Goal: Task Accomplishment & Management: Manage account settings

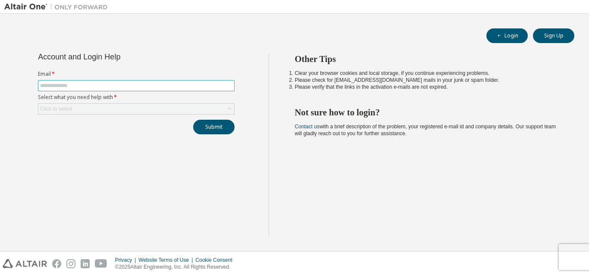
click at [72, 86] on input "text" at bounding box center [136, 85] width 192 height 7
type input "**********"
click at [103, 108] on div "Click to select" at bounding box center [136, 109] width 196 height 10
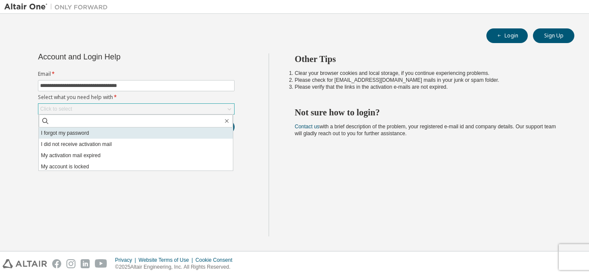
click at [90, 134] on li "I forgot my password" at bounding box center [136, 133] width 194 height 11
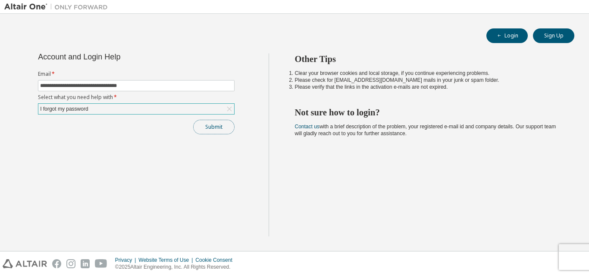
click at [221, 127] on button "Submit" at bounding box center [213, 127] width 41 height 15
click at [210, 123] on button "Submit" at bounding box center [213, 127] width 41 height 15
click at [213, 128] on button "Submit" at bounding box center [213, 127] width 41 height 15
